Goal: Register for event/course

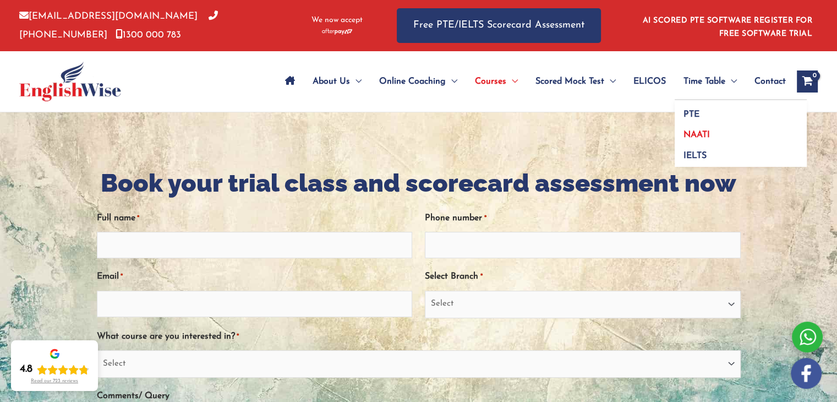
click at [695, 131] on span "NAATI" at bounding box center [696, 134] width 26 height 9
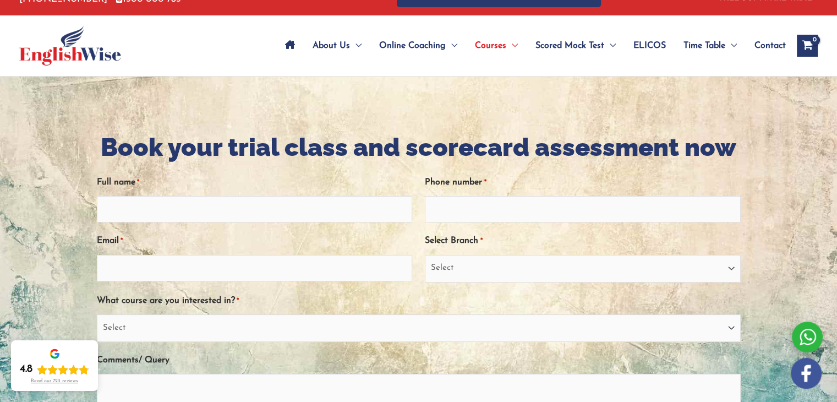
scroll to position [55, 0]
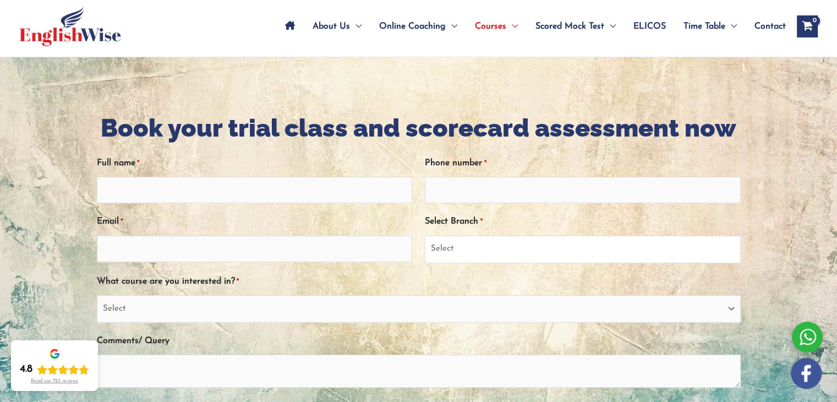
click at [462, 243] on select "Select Sydney City Center Sydney Parramatta EnglishWise Global Brisbane Gold Co…" at bounding box center [582, 249] width 315 height 28
click at [54, 210] on div at bounding box center [418, 307] width 837 height 501
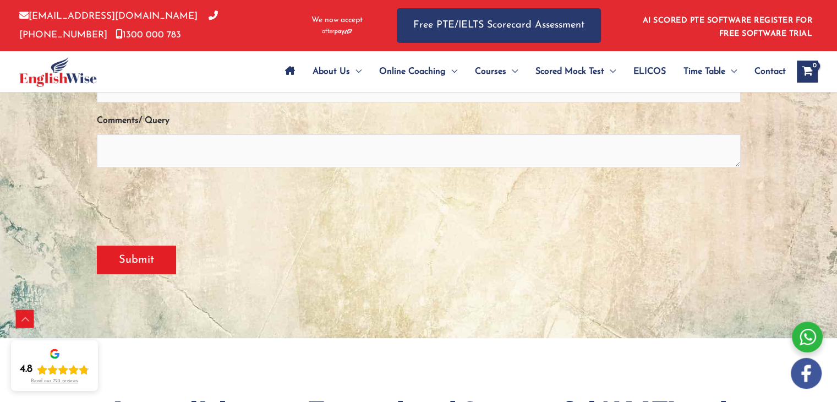
scroll to position [0, 0]
